Goal: Transaction & Acquisition: Purchase product/service

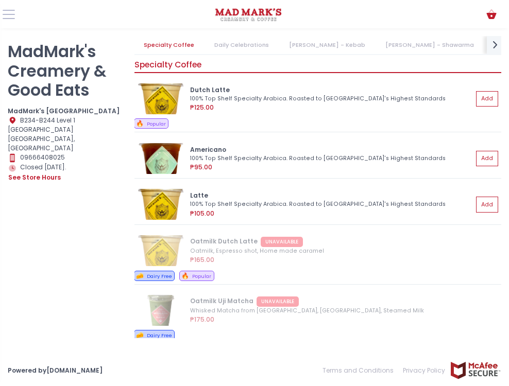
click at [304, 36] on link "[PERSON_NAME] - Kebab" at bounding box center [327, 45] width 95 height 18
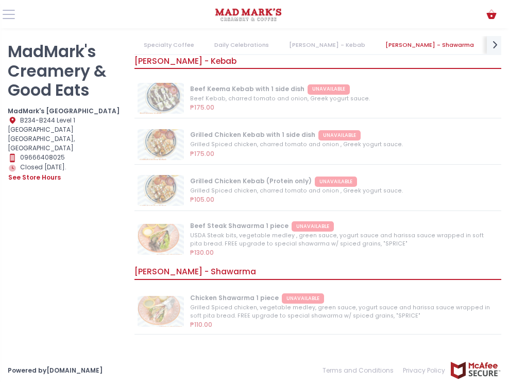
scroll to position [551, 0]
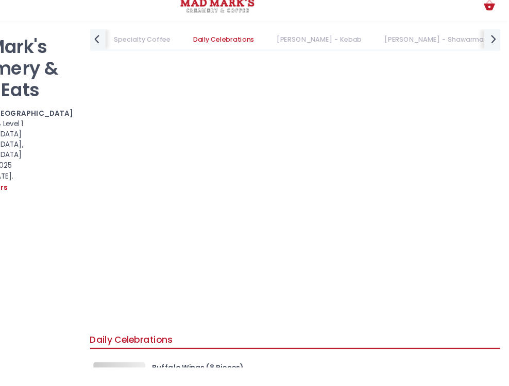
scroll to position [7, 0]
